Goal: Transaction & Acquisition: Purchase product/service

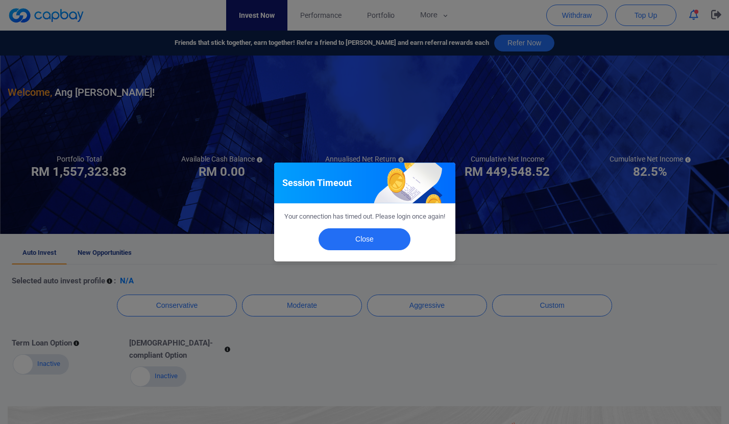
click at [375, 249] on button "Close" at bounding box center [364, 240] width 92 height 22
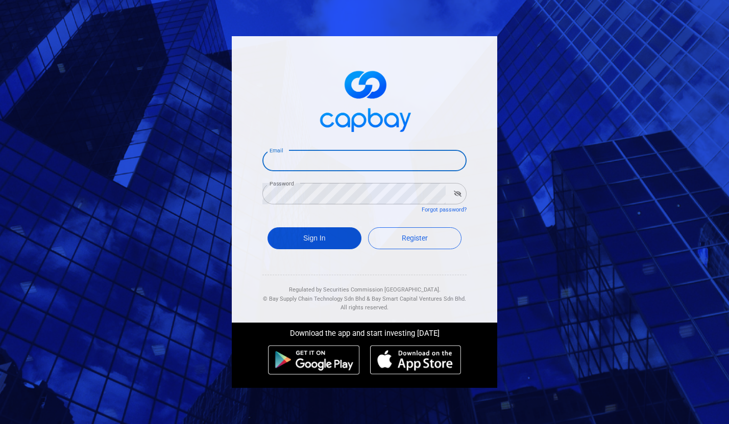
type input "[EMAIL_ADDRESS][DOMAIN_NAME]"
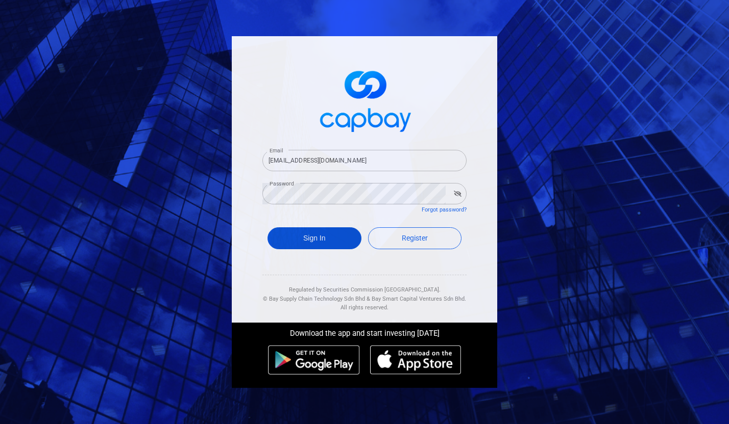
click at [329, 236] on button "Sign In" at bounding box center [314, 239] width 94 height 22
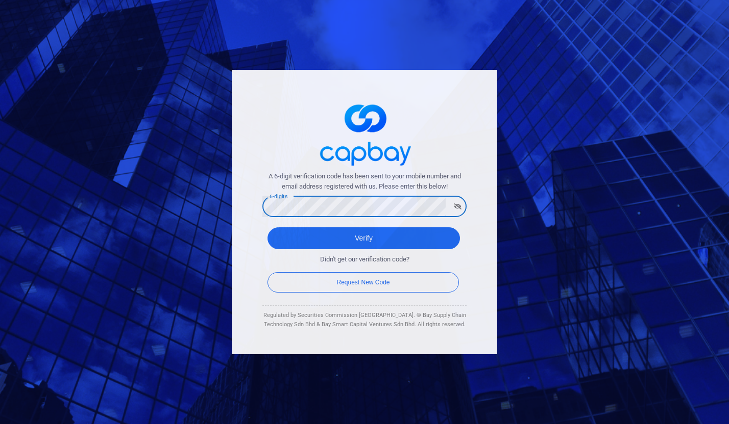
click at [582, 136] on div "A 6-digit verification code has been sent to your mobile number and email addre…" at bounding box center [364, 212] width 729 height 424
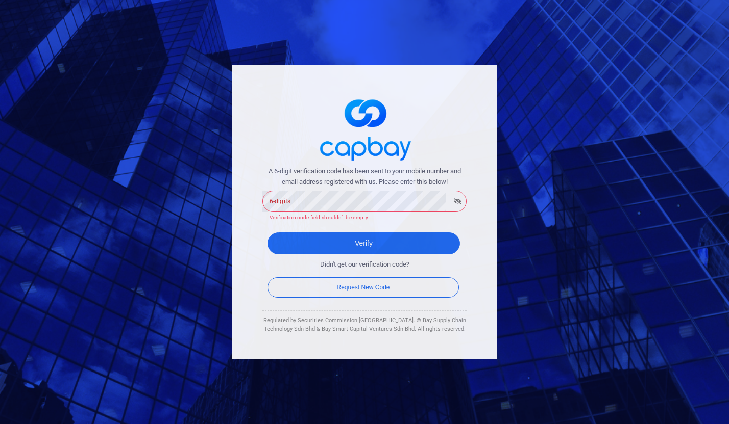
click at [130, 104] on div "A 6-digit verification code has been sent to your mobile number and email addre…" at bounding box center [364, 212] width 729 height 424
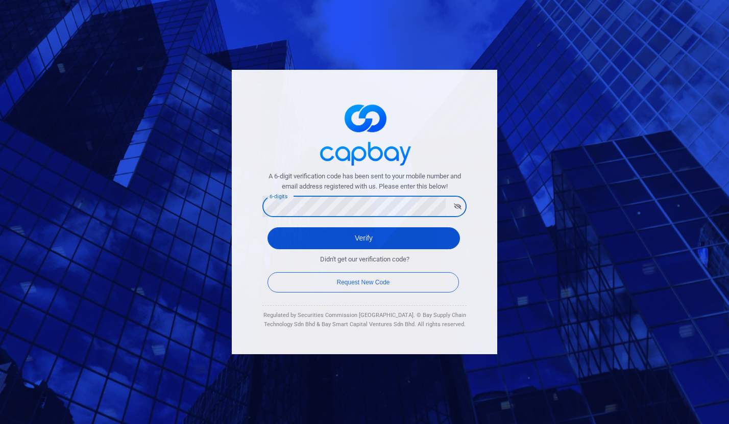
click at [297, 235] on button "Verify" at bounding box center [363, 239] width 192 height 22
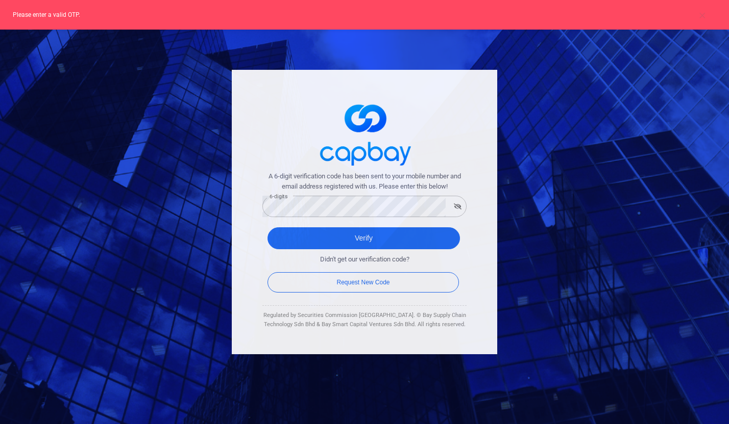
click at [571, 107] on div "A 6-digit verification code has been sent to your mobile number and email addre…" at bounding box center [364, 212] width 729 height 424
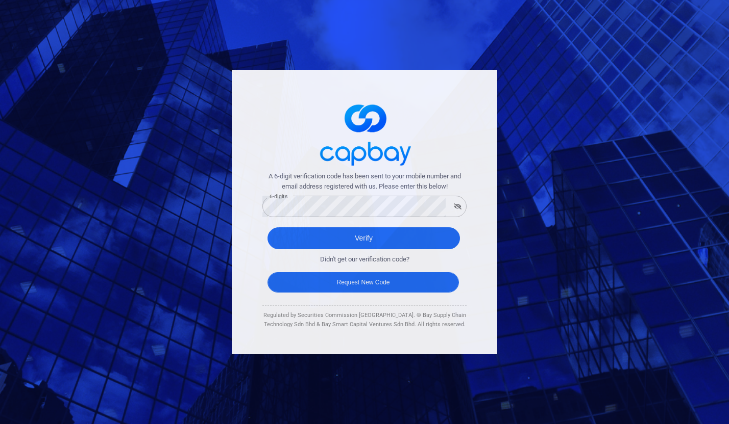
click at [380, 280] on button "Request New Code" at bounding box center [362, 282] width 191 height 20
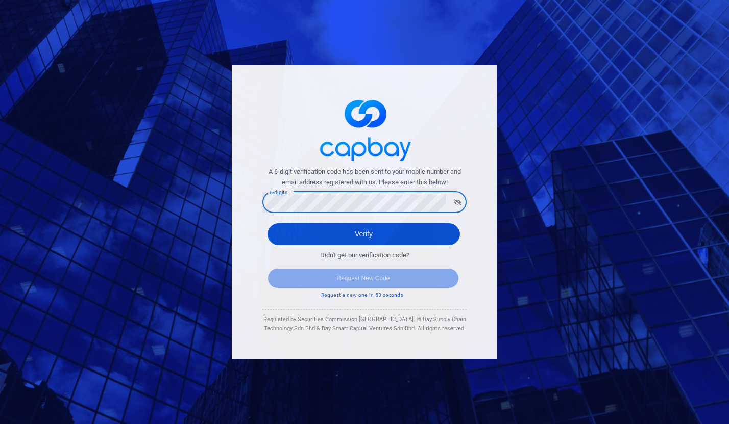
click at [285, 227] on button "Verify" at bounding box center [363, 234] width 192 height 22
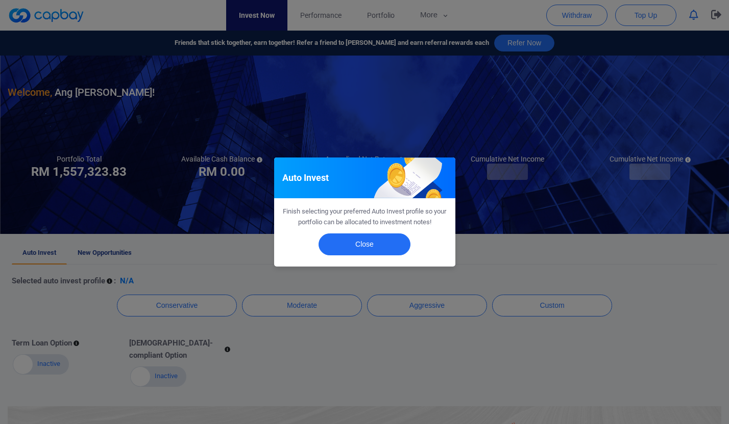
click at [340, 222] on span "Finish selecting your preferred Auto Invest profile so your portfolio can be al…" at bounding box center [364, 217] width 163 height 18
click at [340, 230] on div "Close" at bounding box center [364, 247] width 181 height 39
click at [340, 237] on button "Close" at bounding box center [364, 245] width 92 height 22
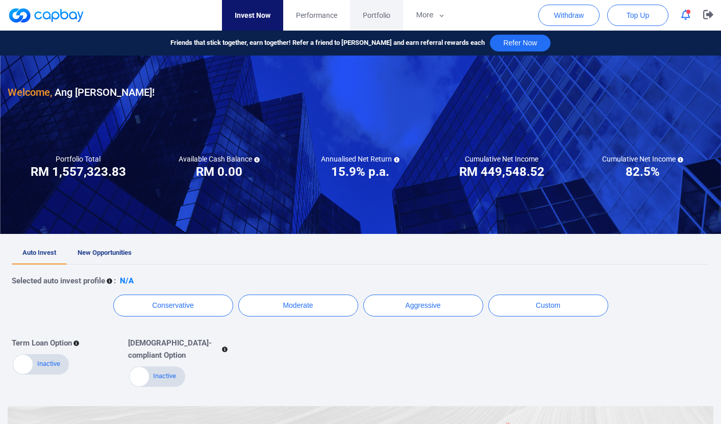
click at [385, 11] on span "Portfolio" at bounding box center [377, 15] width 28 height 11
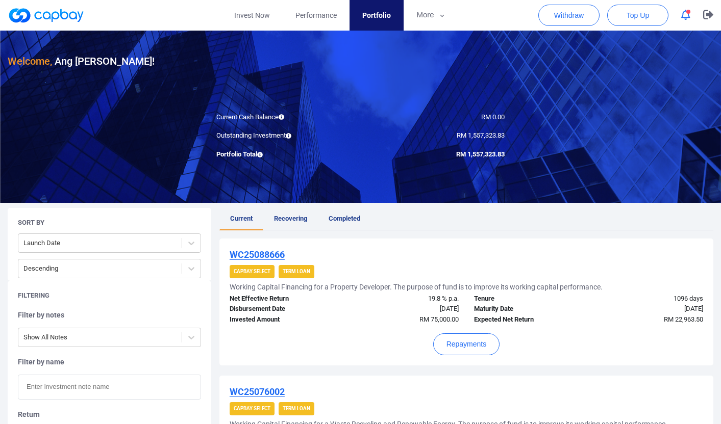
scroll to position [13, 0]
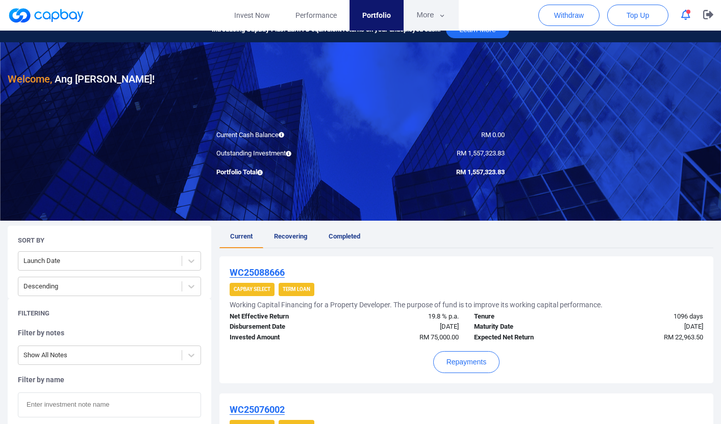
click at [430, 20] on button "More" at bounding box center [431, 15] width 55 height 31
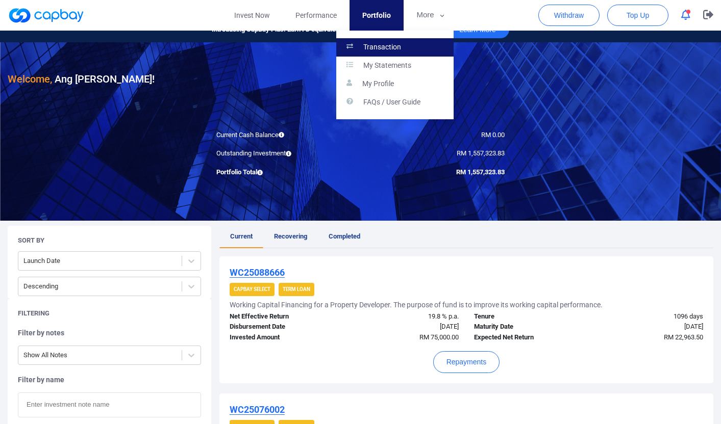
click at [385, 44] on p "Transaction" at bounding box center [382, 47] width 38 height 9
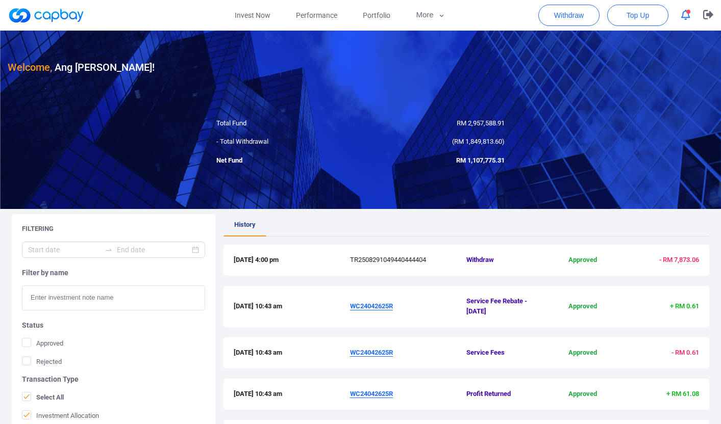
click at [40, 10] on link at bounding box center [46, 15] width 77 height 16
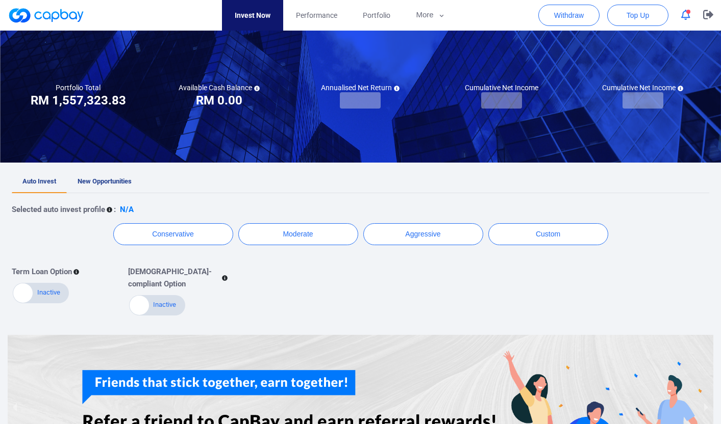
scroll to position [170, 0]
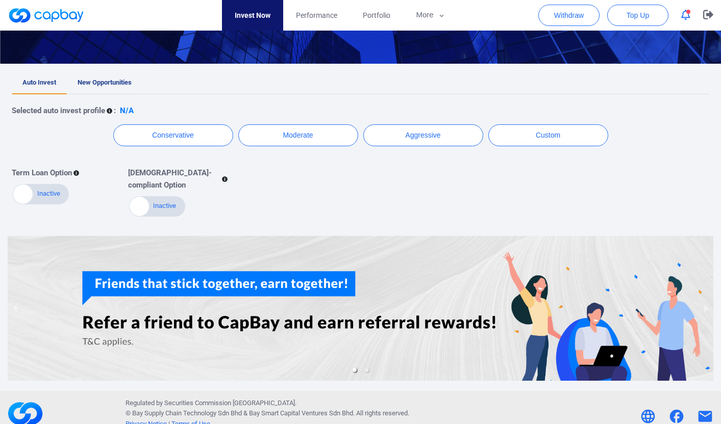
click at [111, 85] on span "New Opportunities" at bounding box center [105, 83] width 54 height 8
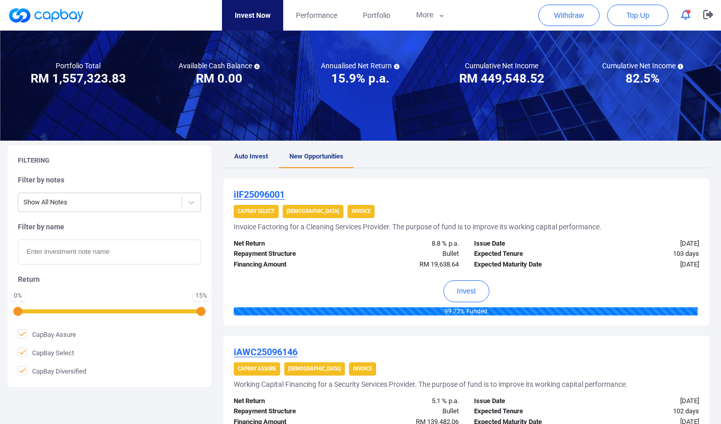
scroll to position [134, 0]
